Goal: Information Seeking & Learning: Learn about a topic

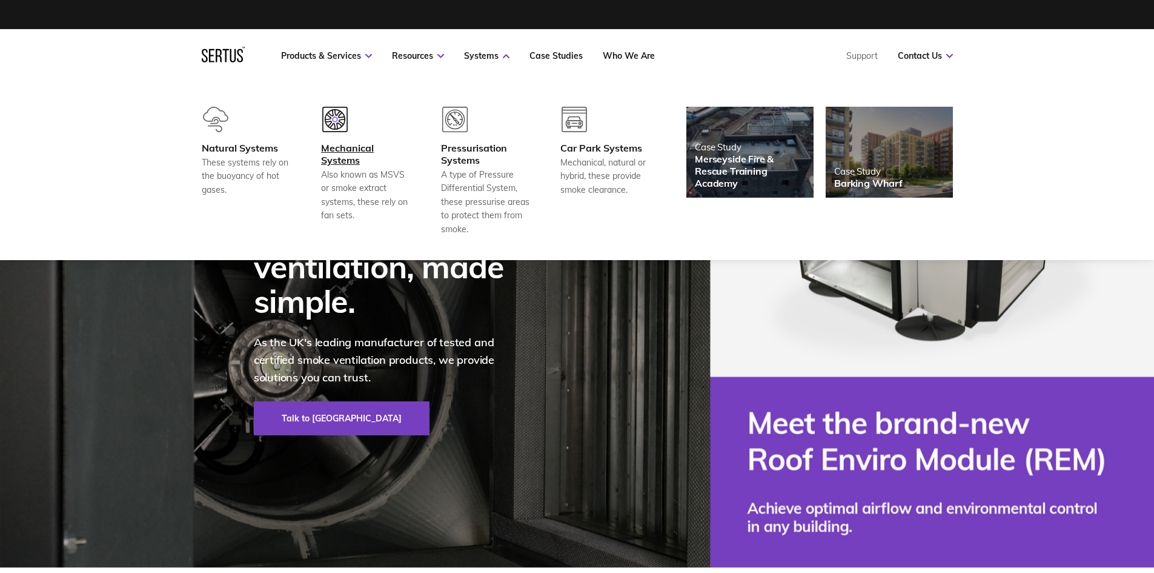
click at [342, 176] on div "Also known as MSVS or smoke extract systems, these rely on fan sets." at bounding box center [366, 195] width 90 height 55
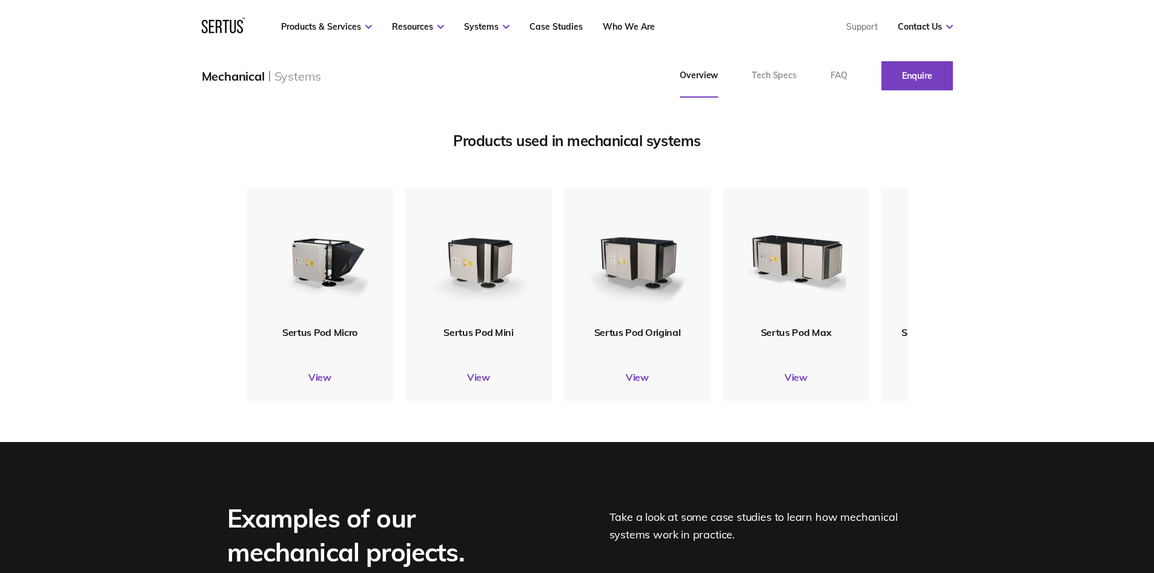
scroll to position [1454, 0]
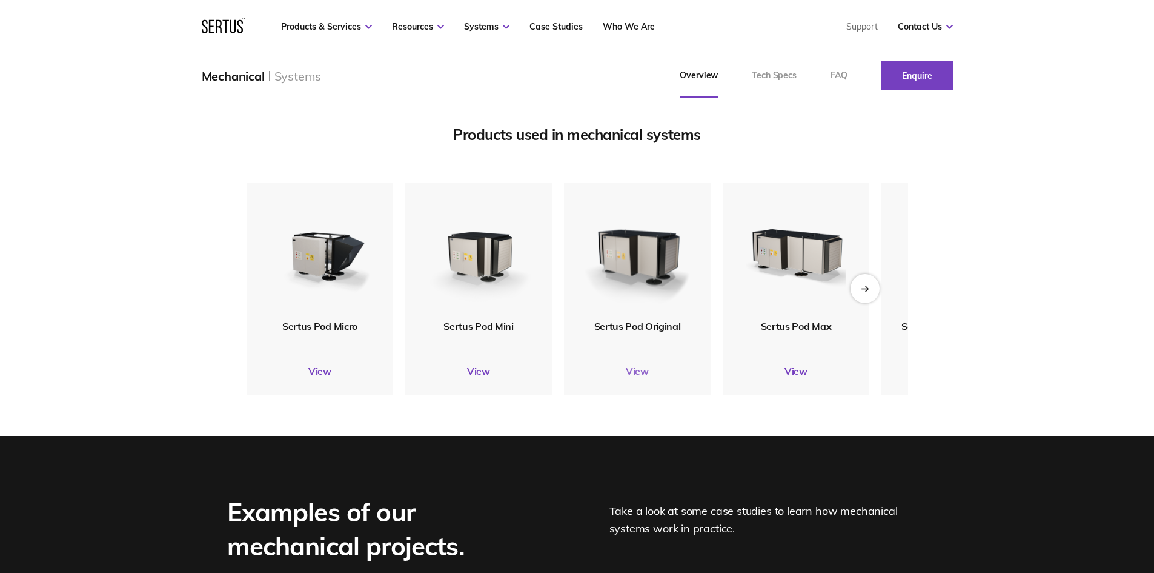
click at [630, 377] on link "View" at bounding box center [637, 371] width 147 height 12
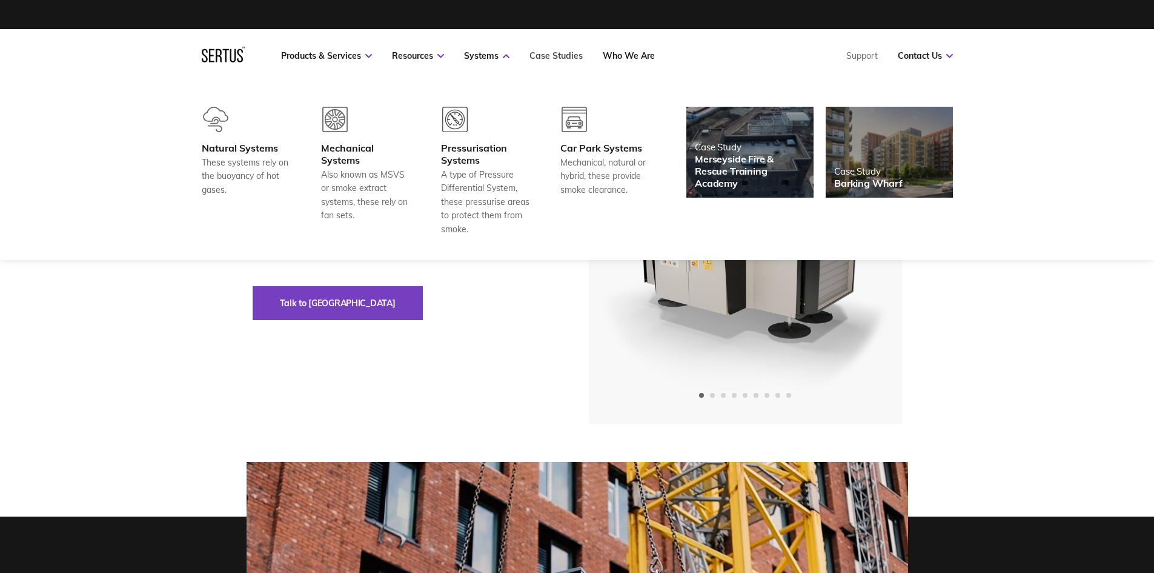
click at [550, 55] on link "Case Studies" at bounding box center [556, 55] width 53 height 11
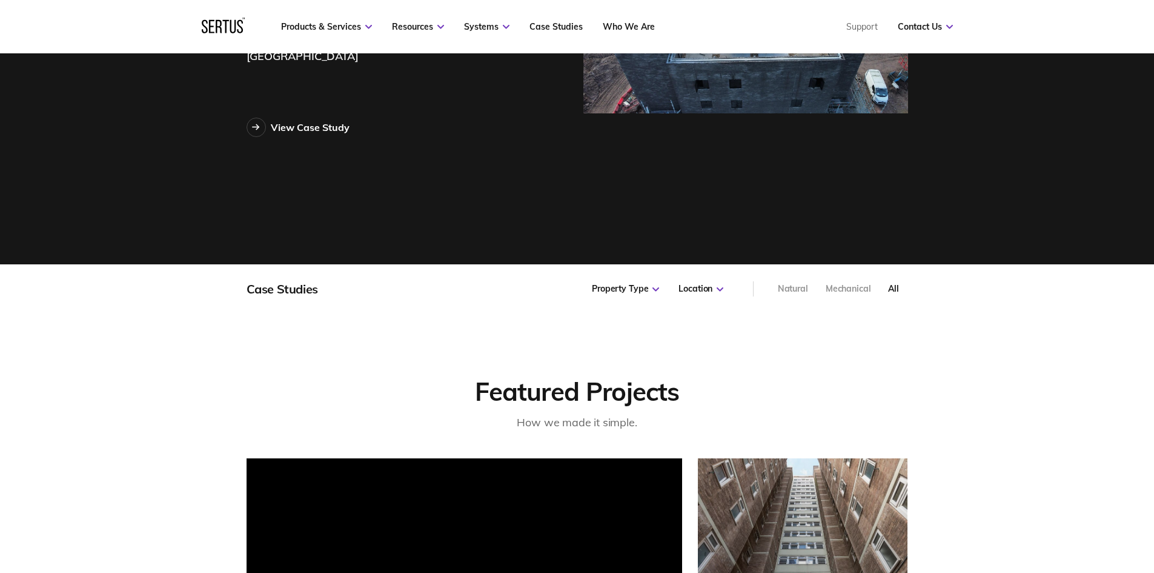
scroll to position [606, 0]
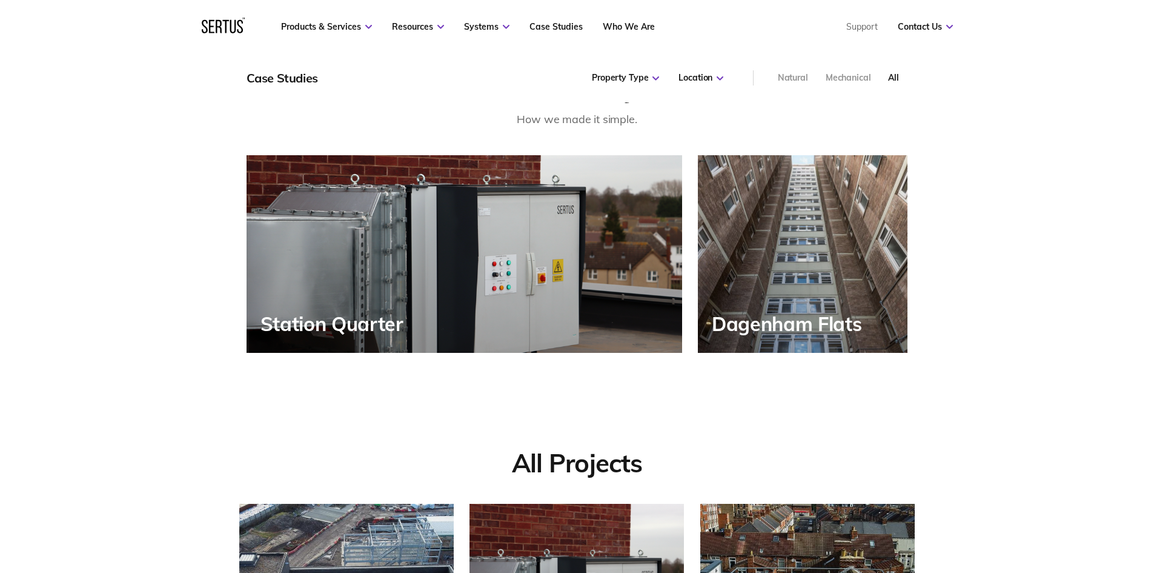
click at [713, 304] on div "Dagenham Flats" at bounding box center [803, 254] width 210 height 198
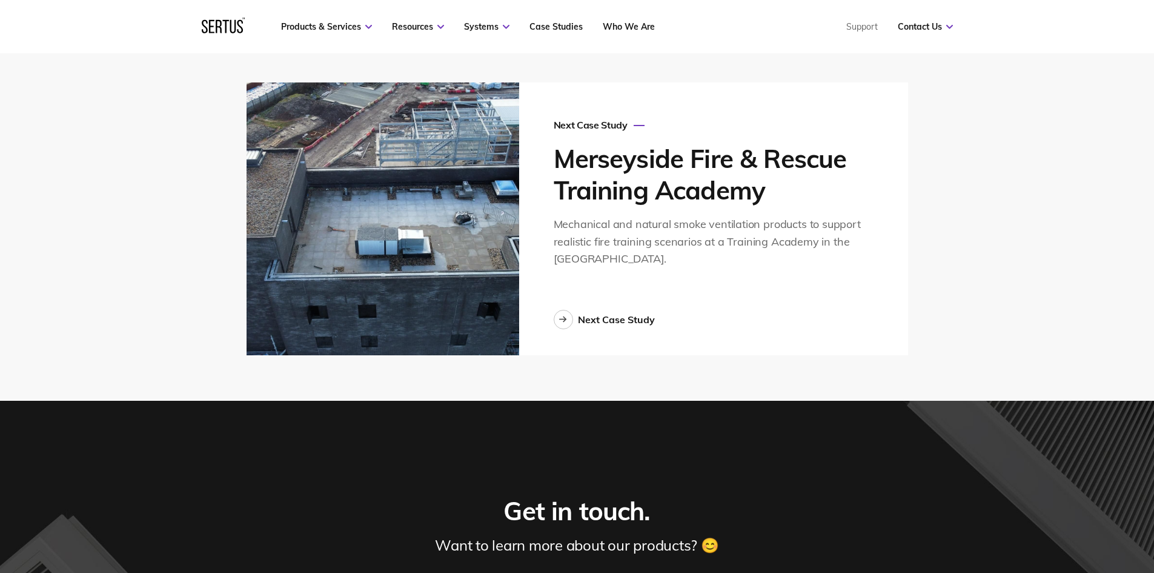
scroll to position [3394, 0]
